Goal: Transaction & Acquisition: Subscribe to service/newsletter

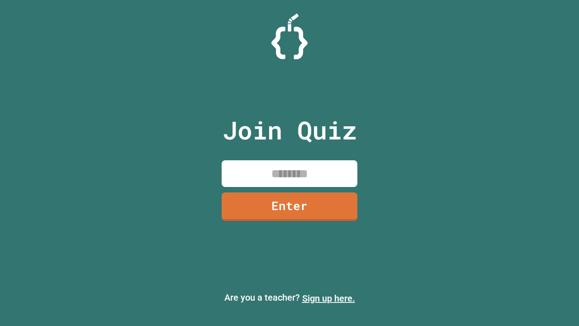
click at [328, 298] on link "Sign up here." at bounding box center [328, 298] width 53 height 11
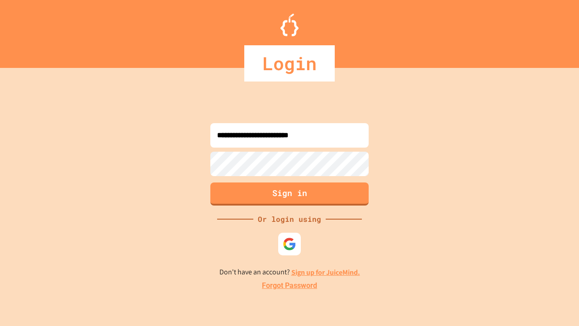
type input "**********"
